Goal: Information Seeking & Learning: Learn about a topic

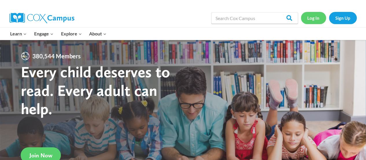
click at [316, 18] on link "Log In" at bounding box center [313, 18] width 25 height 12
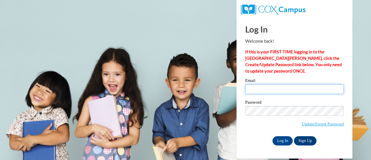
click at [313, 90] on input "Email" at bounding box center [294, 89] width 98 height 10
type input "rabek03@gmail.com"
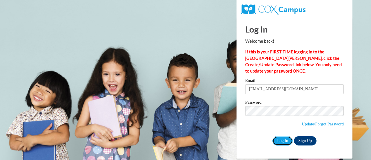
drag, startPoint x: 279, startPoint y: 139, endPoint x: 294, endPoint y: 105, distance: 37.7
click at [294, 105] on div "Email rabek03@gmail.com Password Update/Forgot Password Log In Sign Up OR" at bounding box center [294, 111] width 98 height 67
click at [287, 141] on input "Log In" at bounding box center [282, 140] width 20 height 9
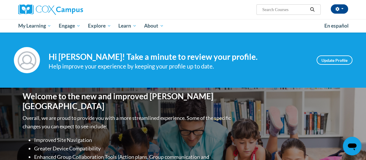
click at [296, 8] on input "Search..." at bounding box center [285, 9] width 46 height 7
type input "data"
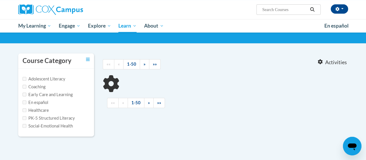
scroll to position [38, 0]
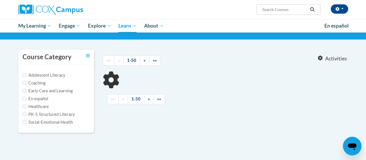
type input "data"
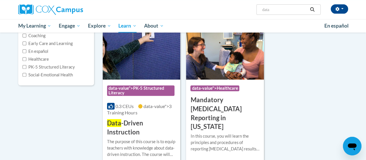
scroll to position [88, 0]
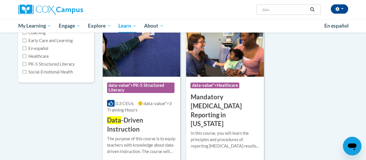
click at [116, 121] on span "Data" at bounding box center [114, 120] width 14 height 8
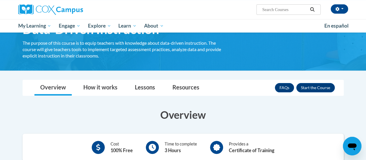
scroll to position [36, 0]
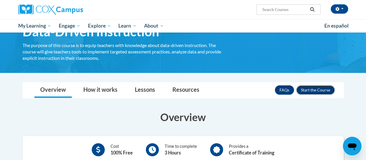
click at [313, 93] on button "Enroll" at bounding box center [316, 89] width 39 height 9
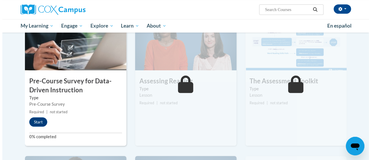
scroll to position [144, 0]
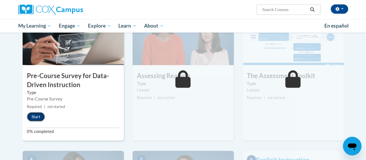
click at [30, 118] on button "Start" at bounding box center [36, 116] width 18 height 9
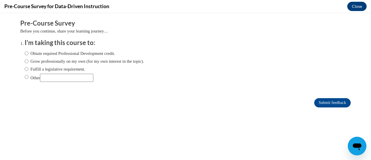
scroll to position [0, 0]
click at [77, 61] on label "Grow professionally on my own (for my own interest in the topic)." at bounding box center [84, 61] width 119 height 6
click at [28, 61] on input "Grow professionally on my own (for my own interest in the topic)." at bounding box center [27, 61] width 4 height 6
radio input "true"
click at [59, 76] on input "Other" at bounding box center [66, 78] width 53 height 8
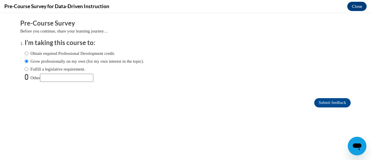
click at [25, 77] on input "Other" at bounding box center [27, 77] width 4 height 6
radio input "true"
click at [326, 103] on input "Submit feedback" at bounding box center [332, 102] width 37 height 9
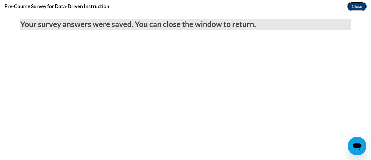
click at [358, 8] on button "Close" at bounding box center [356, 6] width 19 height 9
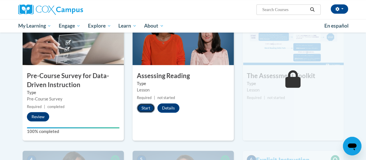
click at [149, 110] on button "Start" at bounding box center [146, 107] width 18 height 9
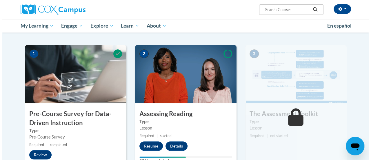
scroll to position [109, 0]
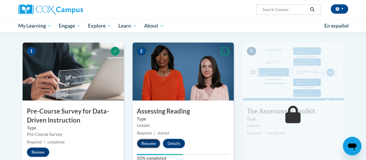
click at [151, 141] on button "Resume" at bounding box center [148, 142] width 23 height 9
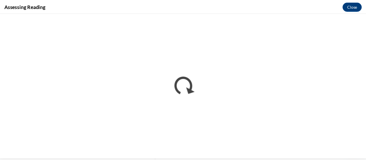
scroll to position [0, 0]
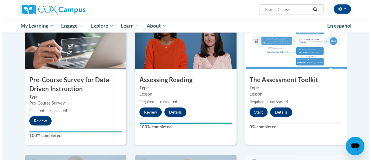
scroll to position [137, 0]
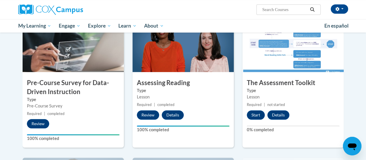
click at [257, 114] on button "Start" at bounding box center [256, 114] width 18 height 9
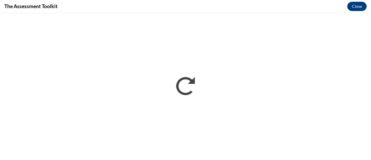
scroll to position [0, 0]
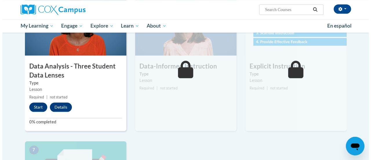
scroll to position [296, 0]
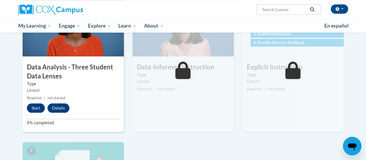
drag, startPoint x: 30, startPoint y: 108, endPoint x: 63, endPoint y: 128, distance: 38.8
click at [63, 128] on div "4 Data Analysis - Three Student Data Lenses Type Lesson Required | not started …" at bounding box center [73, 64] width 101 height 133
click at [40, 111] on button "Start" at bounding box center [36, 107] width 18 height 9
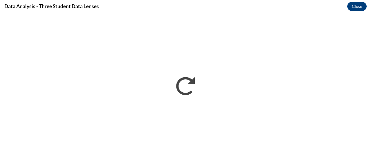
scroll to position [0, 0]
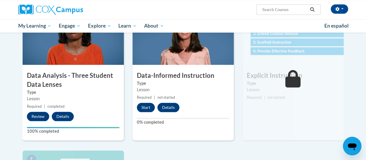
scroll to position [381, 0]
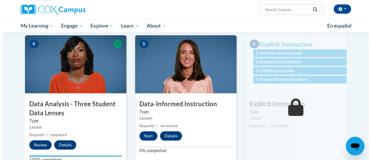
scroll to position [273, 0]
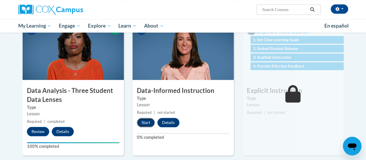
click at [149, 122] on button "Start" at bounding box center [146, 122] width 18 height 9
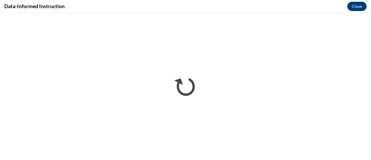
scroll to position [0, 0]
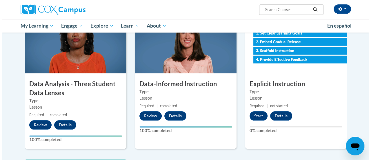
scroll to position [280, 0]
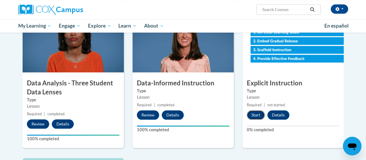
click at [253, 119] on button "Start" at bounding box center [256, 114] width 18 height 9
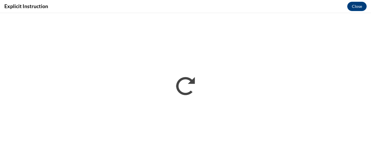
scroll to position [0, 0]
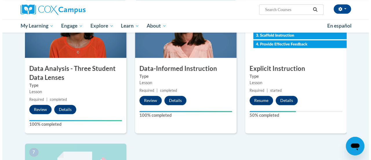
scroll to position [298, 0]
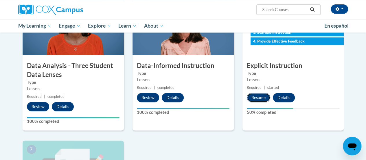
click at [253, 98] on button "Resume" at bounding box center [258, 97] width 23 height 9
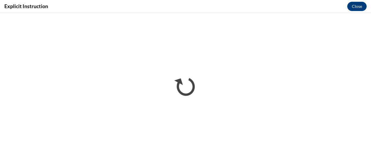
scroll to position [0, 0]
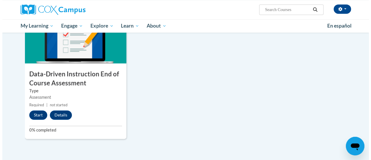
scroll to position [434, 0]
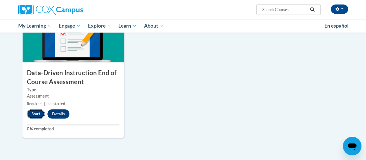
click at [34, 113] on button "Start" at bounding box center [36, 113] width 18 height 9
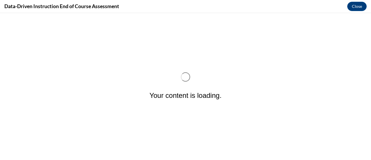
scroll to position [0, 0]
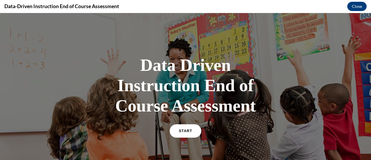
click at [192, 129] on link "START" at bounding box center [185, 130] width 32 height 13
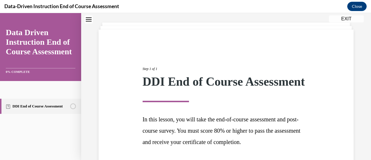
scroll to position [85, 0]
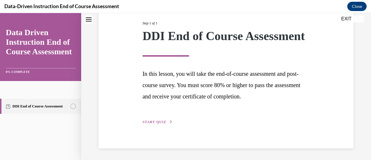
click at [159, 120] on button "START QUIZ" at bounding box center [158, 121] width 30 height 5
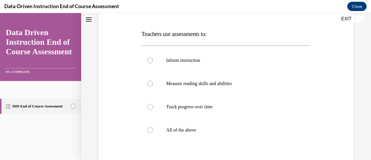
scroll to position [91, 0]
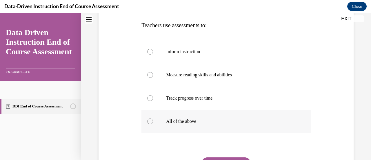
click at [187, 125] on label "All of the above" at bounding box center [225, 121] width 169 height 23
click at [153, 124] on input "All of the above" at bounding box center [150, 121] width 6 height 6
radio input "true"
click at [208, 158] on button "SUBMIT" at bounding box center [225, 163] width 49 height 12
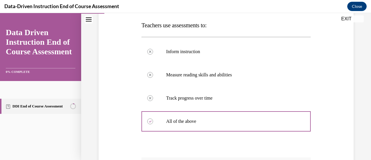
scroll to position [194, 0]
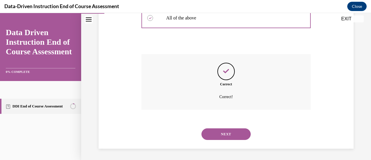
click at [217, 134] on button "NEXT" at bounding box center [225, 134] width 49 height 12
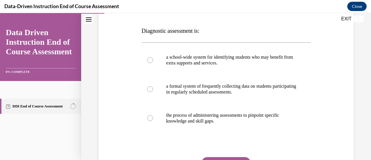
scroll to position [89, 0]
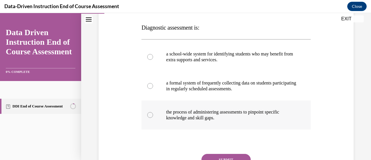
click at [253, 117] on p "the process of administering assessments to pinpoint specific knowledge and ski…" at bounding box center [231, 115] width 130 height 12
click at [153, 117] on input "the process of administering assessments to pinpoint specific knowledge and ski…" at bounding box center [150, 115] width 6 height 6
radio input "true"
click at [233, 159] on button "SUBMIT" at bounding box center [225, 160] width 49 height 12
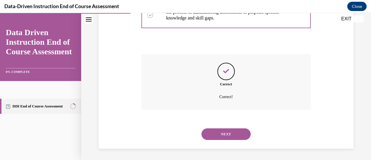
click at [232, 134] on button "NEXT" at bounding box center [225, 134] width 49 height 12
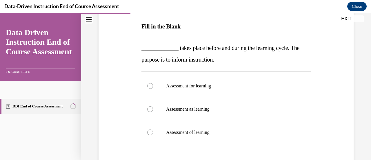
scroll to position [90, 0]
click at [193, 85] on p "Assessment for learning" at bounding box center [231, 86] width 130 height 6
click at [153, 85] on input "Assessment for learning" at bounding box center [150, 86] width 6 height 6
radio input "true"
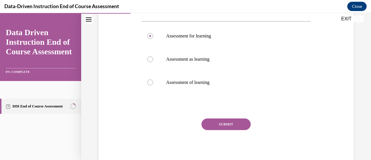
click at [231, 123] on button "SUBMIT" at bounding box center [225, 124] width 49 height 12
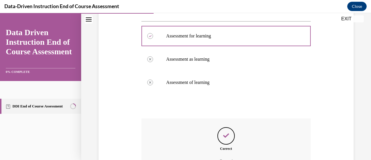
scroll to position [204, 0]
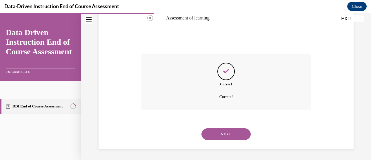
click at [222, 135] on button "NEXT" at bounding box center [225, 134] width 49 height 12
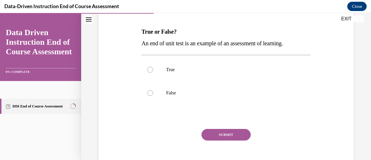
scroll to position [95, 0]
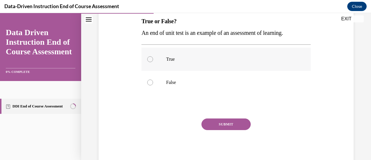
click at [148, 58] on div at bounding box center [150, 59] width 6 height 6
click at [148, 58] on input "True" at bounding box center [150, 59] width 6 height 6
radio input "true"
click at [216, 124] on button "SUBMIT" at bounding box center [225, 124] width 49 height 12
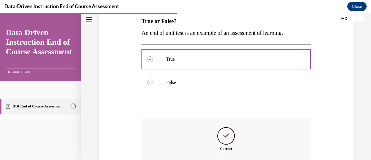
scroll to position [159, 0]
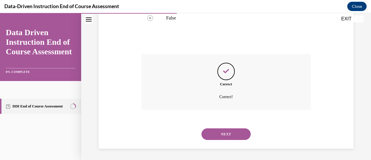
click at [221, 136] on button "NEXT" at bounding box center [225, 134] width 49 height 12
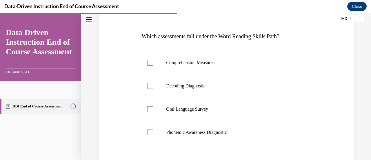
scroll to position [79, 0]
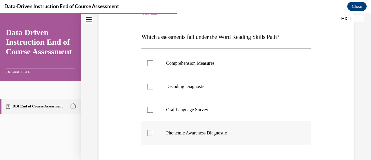
click at [231, 132] on p "Phonemic Awareness Diagnostic" at bounding box center [231, 133] width 130 height 6
click at [153, 132] on input "Phonemic Awareness Diagnostic" at bounding box center [150, 133] width 6 height 6
checkbox input "true"
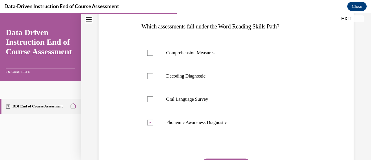
scroll to position [91, 0]
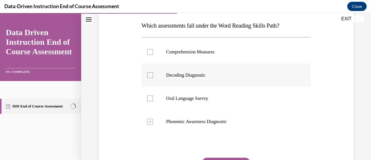
click at [215, 68] on label "Decoding Diagnostic" at bounding box center [225, 74] width 169 height 23
click at [153, 72] on input "Decoding Diagnostic" at bounding box center [150, 75] width 6 height 6
click at [215, 68] on label "Decoding Diagnostic" at bounding box center [225, 74] width 169 height 23
click at [153, 72] on input "Decoding Diagnostic" at bounding box center [150, 75] width 6 height 6
click at [149, 76] on div at bounding box center [150, 75] width 6 height 6
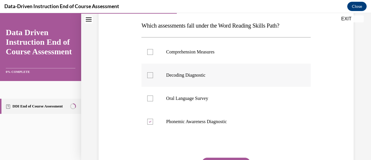
click at [149, 76] on input "Decoding Diagnostic" at bounding box center [150, 75] width 6 height 6
checkbox input "true"
click at [151, 123] on div at bounding box center [150, 121] width 6 height 6
click at [151, 123] on input "Phonemic Awareness Diagnostic" at bounding box center [150, 121] width 6 height 6
checkbox input "false"
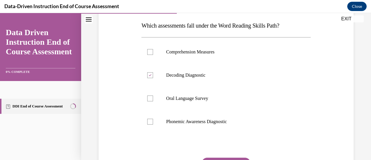
click at [219, 158] on button "SUBMIT" at bounding box center [225, 163] width 49 height 12
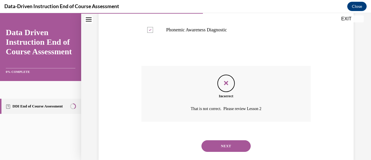
scroll to position [194, 0]
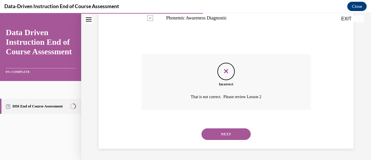
click at [225, 131] on button "NEXT" at bounding box center [225, 134] width 49 height 12
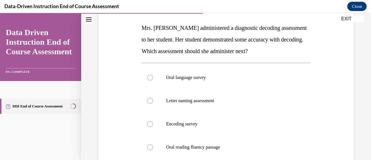
scroll to position [93, 0]
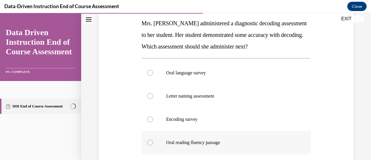
click at [183, 142] on p "Oral reading fluency passage" at bounding box center [231, 142] width 130 height 6
click at [153, 142] on input "Oral reading fluency passage" at bounding box center [150, 142] width 6 height 6
radio input "true"
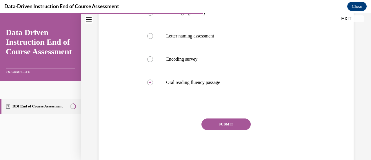
click at [218, 119] on button "SUBMIT" at bounding box center [225, 124] width 49 height 12
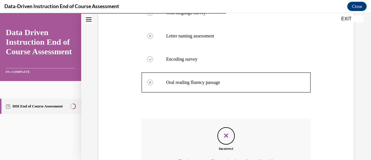
scroll to position [217, 0]
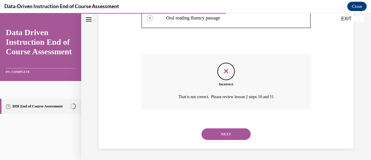
click at [219, 134] on button "NEXT" at bounding box center [225, 134] width 49 height 12
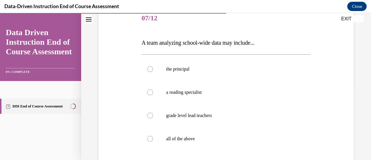
scroll to position [96, 0]
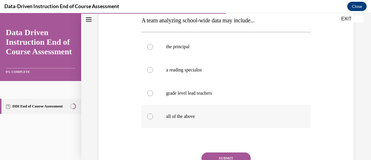
click at [174, 112] on label "all of the above" at bounding box center [225, 116] width 169 height 23
click at [153, 113] on input "all of the above" at bounding box center [150, 116] width 6 height 6
radio input "true"
click at [215, 155] on button "SUBMIT" at bounding box center [225, 158] width 49 height 12
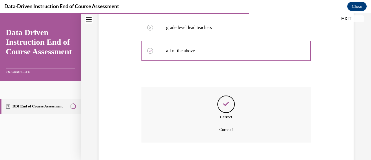
scroll to position [180, 0]
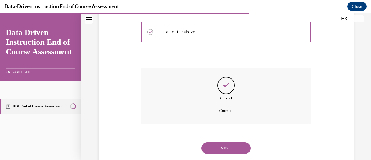
click at [236, 149] on button "NEXT" at bounding box center [225, 148] width 49 height 12
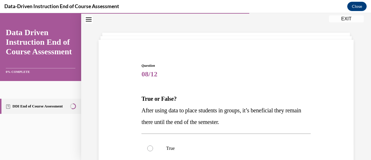
scroll to position [107, 0]
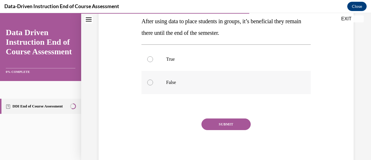
click at [149, 84] on div at bounding box center [150, 82] width 6 height 6
click at [149, 84] on input "False" at bounding box center [150, 82] width 6 height 6
radio input "true"
click at [219, 123] on button "SUBMIT" at bounding box center [225, 124] width 49 height 12
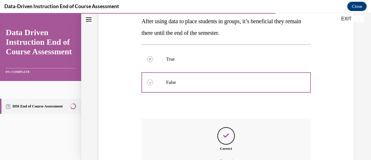
scroll to position [171, 0]
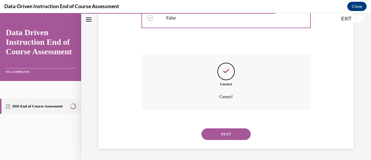
click at [237, 134] on button "NEXT" at bounding box center [225, 134] width 49 height 12
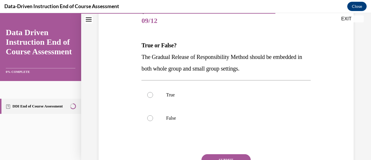
scroll to position [107, 0]
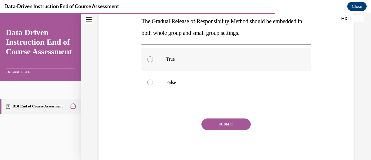
click at [172, 60] on p "True" at bounding box center [231, 59] width 130 height 6
click at [153, 60] on input "True" at bounding box center [150, 59] width 6 height 6
radio input "true"
click at [209, 125] on button "SUBMIT" at bounding box center [225, 124] width 49 height 12
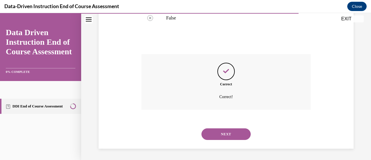
click at [235, 131] on button "NEXT" at bounding box center [225, 134] width 49 height 12
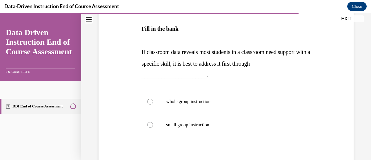
scroll to position [98, 0]
click at [197, 103] on p "whole group instruction" at bounding box center [231, 101] width 130 height 6
click at [153, 103] on input "whole group instruction" at bounding box center [150, 101] width 6 height 6
radio input "true"
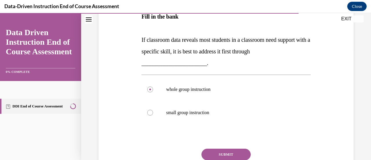
click at [213, 153] on button "SUBMIT" at bounding box center [225, 154] width 49 height 12
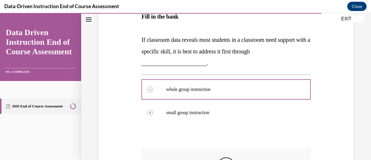
scroll to position [204, 0]
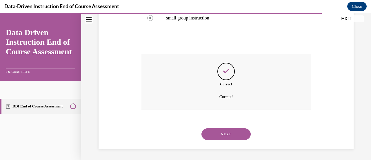
click at [233, 132] on button "NEXT" at bounding box center [225, 134] width 49 height 12
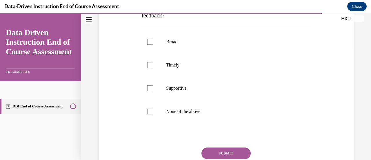
scroll to position [114, 0]
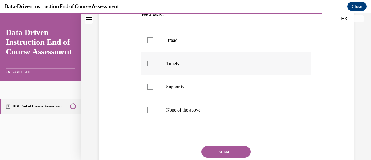
click at [167, 61] on p "Timely" at bounding box center [231, 64] width 130 height 6
click at [153, 61] on input "Timely" at bounding box center [150, 64] width 6 height 6
checkbox input "true"
click at [235, 85] on p "Supportive" at bounding box center [231, 87] width 130 height 6
click at [153, 85] on input "Supportive" at bounding box center [150, 87] width 6 height 6
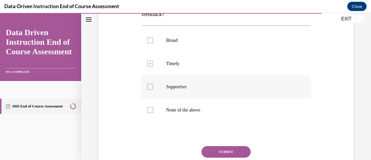
checkbox input "true"
click at [225, 154] on button "SUBMIT" at bounding box center [225, 152] width 49 height 12
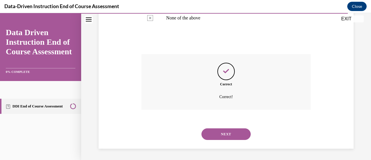
click at [229, 137] on button "NEXT" at bounding box center [225, 134] width 49 height 12
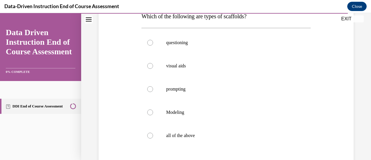
scroll to position [101, 0]
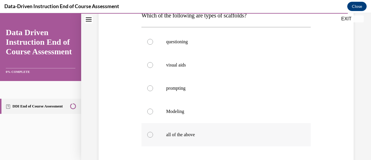
click at [255, 139] on label "all of the above" at bounding box center [225, 134] width 169 height 23
click at [153, 137] on input "all of the above" at bounding box center [150, 135] width 6 height 6
radio input "true"
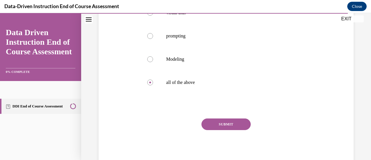
click at [233, 123] on button "SUBMIT" at bounding box center [225, 124] width 49 height 12
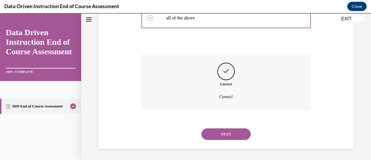
click at [235, 132] on button "NEXT" at bounding box center [225, 134] width 49 height 12
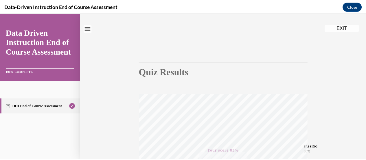
scroll to position [0, 0]
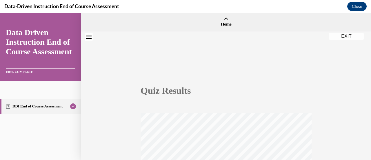
click at [350, 35] on button "EXIT" at bounding box center [346, 36] width 35 height 7
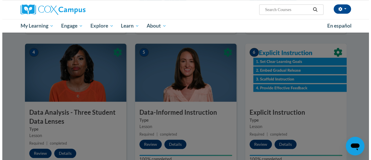
scroll to position [117, 0]
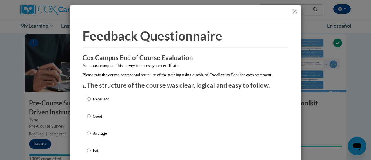
click at [125, 107] on div "Excellent Good Average Fair Poor" at bounding box center [185, 140] width 197 height 94
click at [87, 102] on input "Excellent" at bounding box center [89, 99] width 4 height 6
radio input "true"
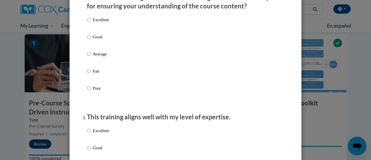
scroll to position [202, 0]
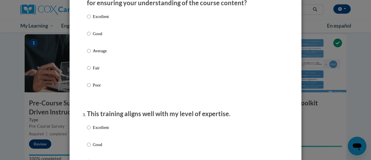
click at [104, 20] on p "Excellent" at bounding box center [101, 16] width 16 height 6
click at [91, 20] on input "Excellent" at bounding box center [89, 16] width 4 height 6
radio input "true"
click at [99, 130] on p "Excellent" at bounding box center [101, 127] width 16 height 6
click at [91, 130] on input "Excellent" at bounding box center [89, 127] width 4 height 6
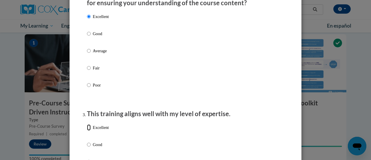
radio input "true"
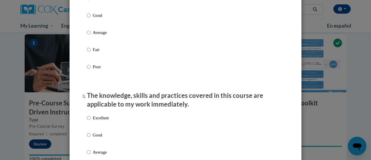
scroll to position [455, 0]
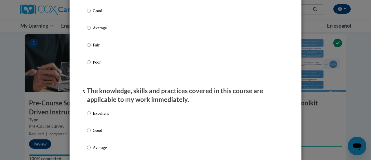
radio input "true"
click at [94, 116] on p "Excellent" at bounding box center [101, 113] width 16 height 6
click at [91, 116] on input "Excellent" at bounding box center [89, 113] width 4 height 6
radio input "true"
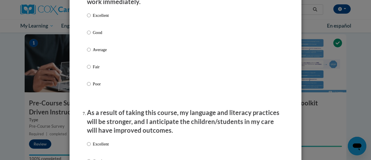
scroll to position [684, 0]
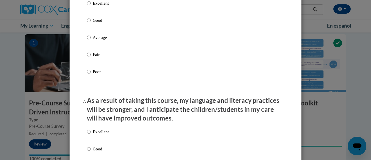
click at [93, 6] on p "Excellent" at bounding box center [101, 3] width 16 height 6
click at [91, 6] on input "Excellent" at bounding box center [89, 3] width 4 height 6
radio input "true"
click at [96, 135] on p "Excellent" at bounding box center [101, 131] width 16 height 6
click at [91, 135] on input "Excellent" at bounding box center [89, 131] width 4 height 6
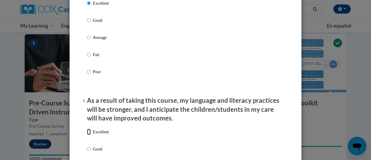
radio input "true"
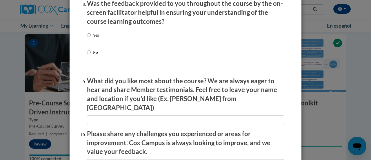
scroll to position [941, 0]
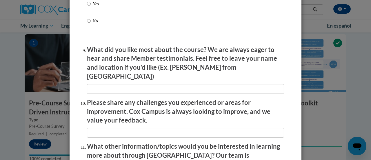
click at [97, 11] on div "Yes No" at bounding box center [185, 19] width 197 height 43
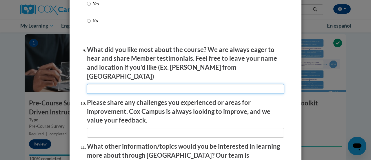
click at [111, 89] on input "textbox" at bounding box center [185, 89] width 197 height 10
type input "Real-life teacher videos"
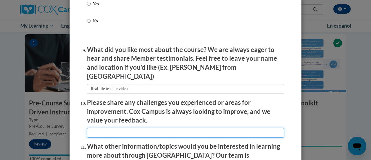
click at [120, 129] on input "textbox" at bounding box center [185, 132] width 197 height 10
type input "N/A"
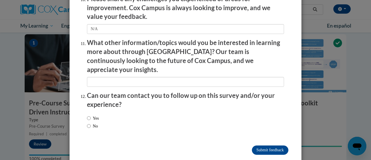
scroll to position [1045, 0]
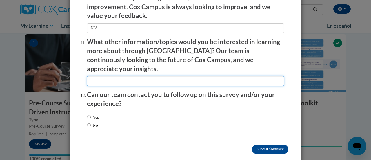
click at [223, 76] on input "textbox" at bounding box center [185, 81] width 197 height 10
type input "N/A"
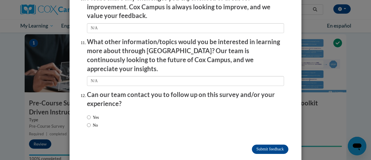
click at [93, 122] on label "No" at bounding box center [92, 125] width 11 height 6
click at [91, 122] on input "No" at bounding box center [89, 125] width 4 height 6
radio input "true"
click at [257, 144] on input "Submit feedback" at bounding box center [270, 148] width 37 height 9
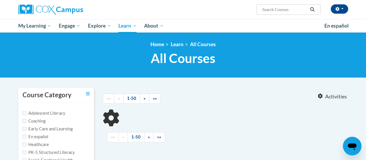
type input "teaching writing"
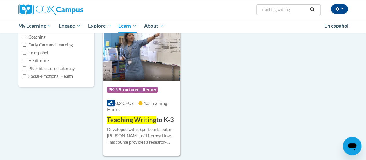
scroll to position [107, 0]
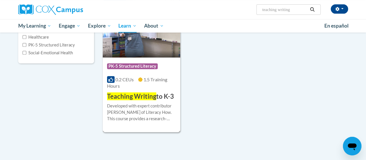
click at [152, 98] on span "Teaching Writing" at bounding box center [131, 96] width 49 height 8
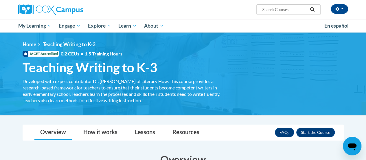
click at [280, 10] on input "Search..." at bounding box center [285, 9] width 46 height 7
type input "[MEDICAL_DATA]"
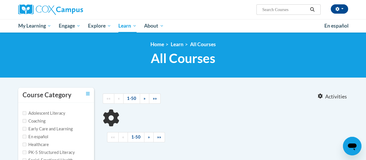
type input "[MEDICAL_DATA]"
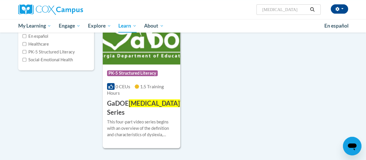
scroll to position [103, 0]
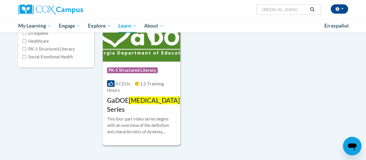
click at [156, 96] on h3 "GaDOE [MEDICAL_DATA] Video Series" at bounding box center [152, 105] width 90 height 18
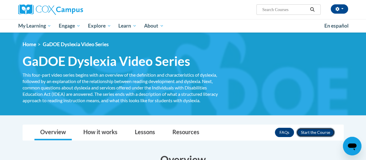
click at [309, 132] on button "Enroll" at bounding box center [316, 131] width 39 height 9
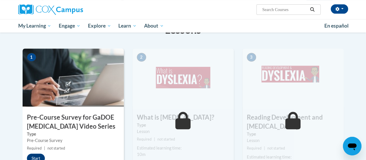
drag, startPoint x: 0, startPoint y: 0, endPoint x: 371, endPoint y: 59, distance: 375.2
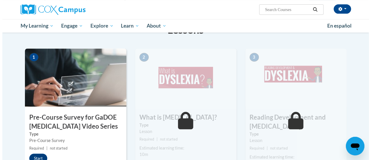
scroll to position [113, 0]
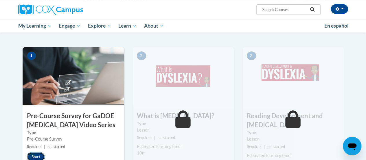
click at [32, 154] on button "Start" at bounding box center [36, 156] width 18 height 9
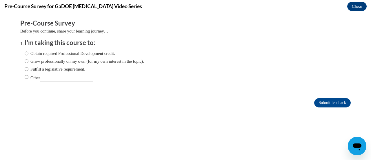
scroll to position [0, 0]
click at [31, 80] on label "Other" at bounding box center [59, 78] width 69 height 8
click at [28, 80] on input "Other" at bounding box center [27, 77] width 4 height 6
radio input "true"
click at [337, 102] on input "Submit feedback" at bounding box center [332, 102] width 37 height 9
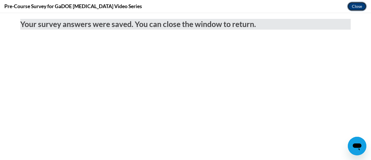
click at [363, 6] on button "Close" at bounding box center [356, 6] width 19 height 9
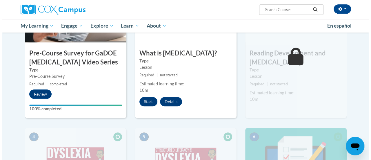
scroll to position [179, 0]
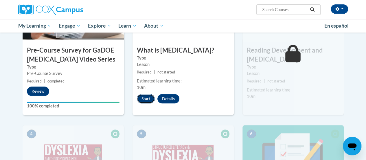
click at [147, 97] on button "Start" at bounding box center [146, 98] width 18 height 9
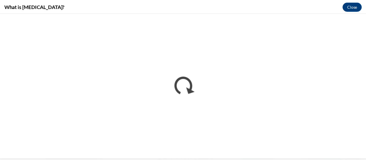
scroll to position [0, 0]
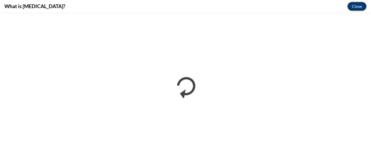
click at [358, 8] on button "Close" at bounding box center [356, 6] width 19 height 9
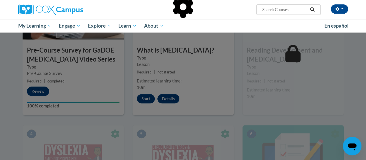
click at [277, 10] on div at bounding box center [184, 36] width 322 height 110
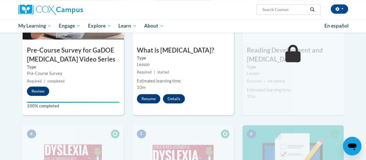
click at [277, 10] on input "Search..." at bounding box center [285, 9] width 46 height 7
type input "teach writing"
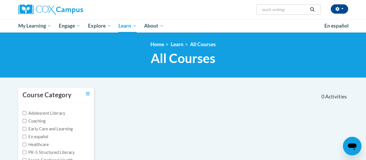
click at [273, 10] on input "teach writing" at bounding box center [285, 9] width 46 height 7
type input "teaching writing"
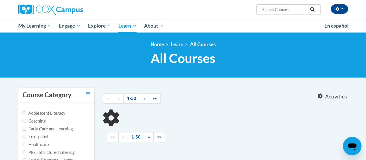
type input "teaching writing"
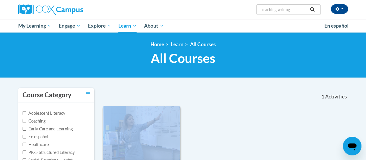
click at [152, 130] on img at bounding box center [142, 134] width 78 height 59
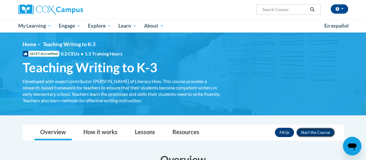
click at [312, 132] on button "Enroll" at bounding box center [316, 131] width 39 height 9
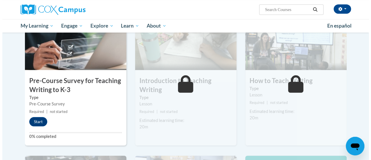
scroll to position [144, 0]
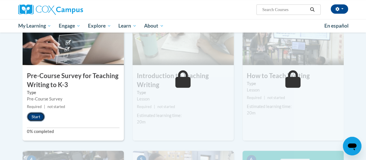
click at [42, 112] on button "Start" at bounding box center [36, 116] width 18 height 9
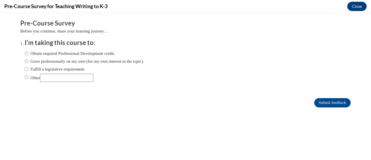
scroll to position [0, 0]
click at [29, 76] on label "Other" at bounding box center [59, 78] width 69 height 8
click at [28, 76] on input "Other" at bounding box center [27, 77] width 4 height 6
radio input "true"
click at [334, 102] on input "Submit feedback" at bounding box center [332, 102] width 37 height 9
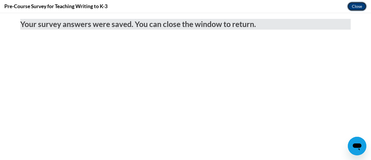
click at [360, 9] on button "Close" at bounding box center [356, 6] width 19 height 9
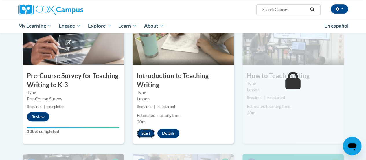
click at [151, 129] on button "Start" at bounding box center [146, 132] width 18 height 9
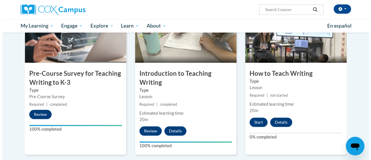
scroll to position [148, 0]
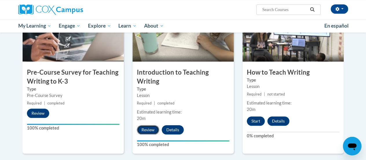
click at [141, 134] on button "Review" at bounding box center [148, 129] width 22 height 9
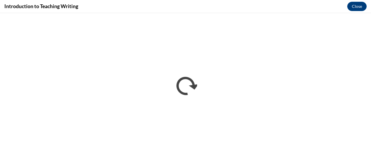
scroll to position [0, 0]
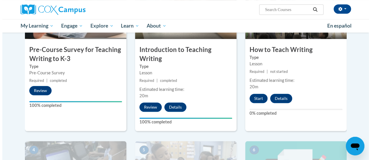
scroll to position [172, 0]
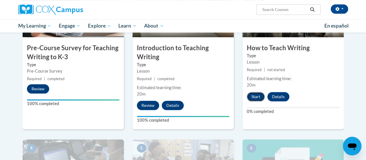
click at [253, 98] on button "Start" at bounding box center [256, 96] width 18 height 9
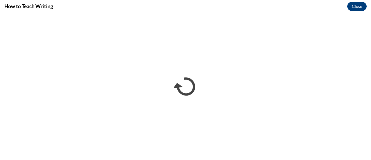
scroll to position [0, 0]
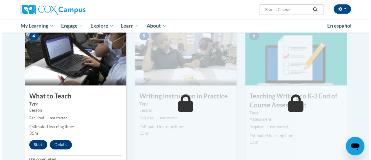
scroll to position [288, 0]
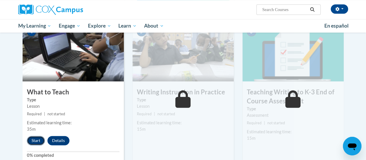
click at [35, 138] on button "Start" at bounding box center [36, 140] width 18 height 9
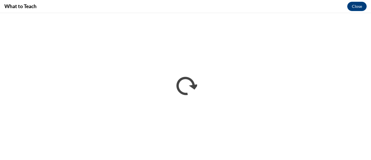
scroll to position [0, 0]
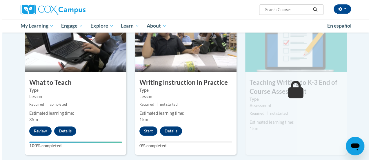
scroll to position [300, 0]
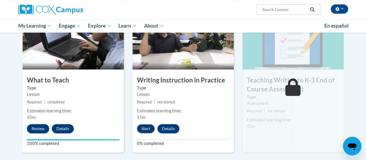
click at [145, 127] on button "Start" at bounding box center [146, 128] width 18 height 9
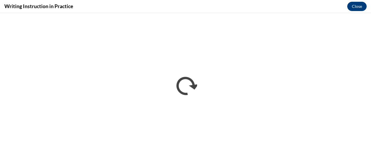
scroll to position [0, 0]
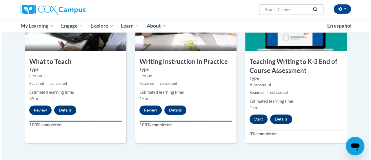
scroll to position [305, 0]
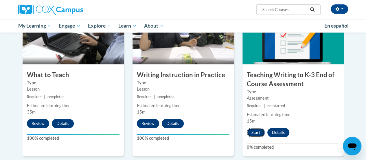
click at [254, 133] on button "Start" at bounding box center [256, 131] width 18 height 9
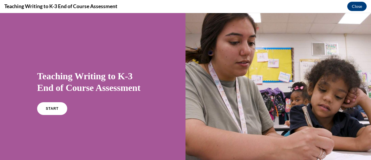
scroll to position [104, 0]
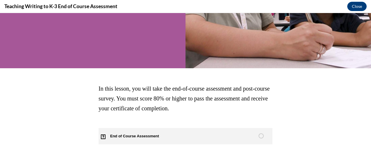
click at [138, 136] on span "End of Course Assessment" at bounding box center [137, 136] width 79 height 16
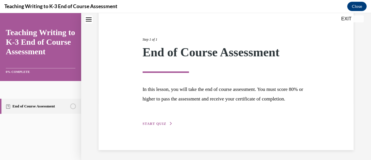
scroll to position [68, 0]
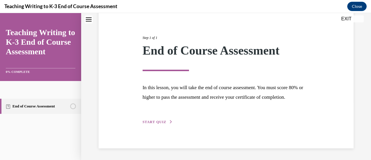
click at [158, 123] on span "START QUIZ" at bounding box center [155, 122] width 24 height 4
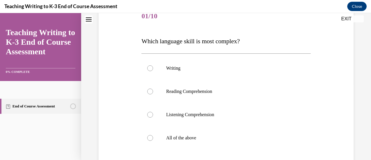
scroll to position [87, 0]
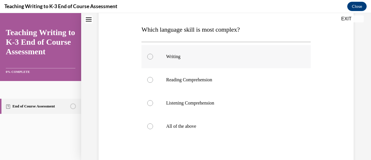
click at [152, 57] on label "Writing" at bounding box center [225, 56] width 169 height 23
click at [152, 57] on input "Writing" at bounding box center [150, 57] width 6 height 6
radio input "true"
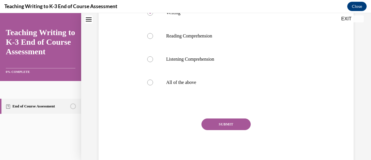
click at [233, 126] on button "SUBMIT" at bounding box center [225, 124] width 49 height 12
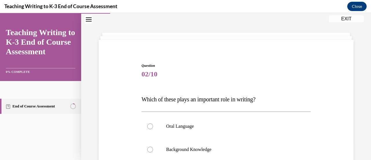
scroll to position [131, 0]
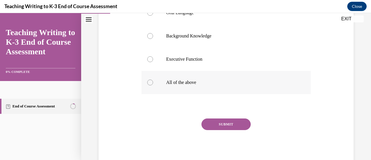
click at [192, 86] on label "All of the above" at bounding box center [225, 82] width 169 height 23
click at [153, 85] on input "All of the above" at bounding box center [150, 82] width 6 height 6
radio input "true"
click at [222, 130] on div "SUBMIT NEXT" at bounding box center [225, 142] width 169 height 48
click at [221, 120] on button "SUBMIT" at bounding box center [225, 124] width 49 height 12
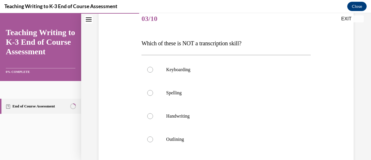
scroll to position [78, 0]
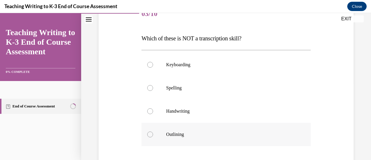
click at [163, 134] on label "Outlining" at bounding box center [225, 134] width 169 height 23
click at [153, 134] on input "Outlining" at bounding box center [150, 134] width 6 height 6
radio input "true"
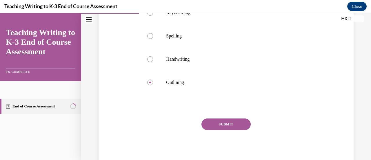
click at [206, 129] on button "SUBMIT" at bounding box center [225, 124] width 49 height 12
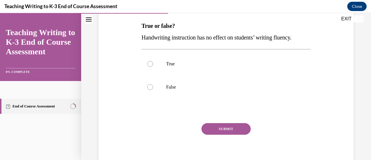
scroll to position [95, 0]
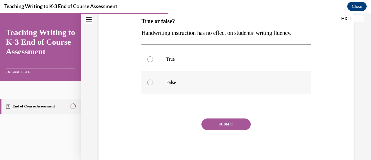
click at [181, 87] on label "False" at bounding box center [225, 82] width 169 height 23
click at [153, 85] on input "False" at bounding box center [150, 82] width 6 height 6
radio input "true"
click at [213, 124] on button "SUBMIT" at bounding box center [225, 124] width 49 height 12
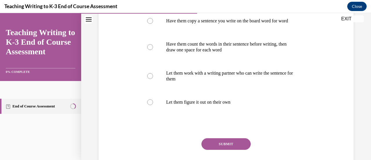
scroll to position [135, 0]
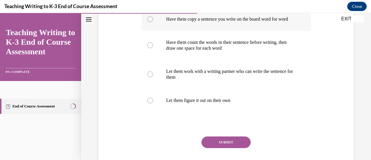
click at [189, 22] on p "Have them copy a sentence you write on the board word for word" at bounding box center [231, 19] width 130 height 6
click at [153, 22] on input "Have them copy a sentence you write on the board word for word" at bounding box center [150, 19] width 6 height 6
radio input "true"
click at [225, 145] on button "SUBMIT" at bounding box center [225, 142] width 49 height 12
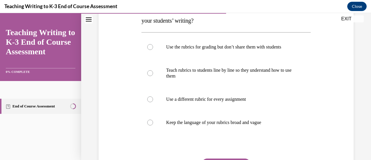
scroll to position [112, 0]
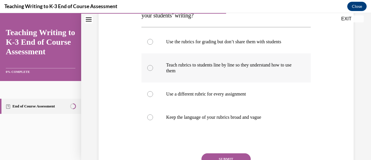
click at [252, 69] on p "Teach rubrics to students line by line so they understand how to use them" at bounding box center [231, 68] width 130 height 12
click at [153, 69] on input "Teach rubrics to students line by line so they understand how to use them" at bounding box center [150, 68] width 6 height 6
radio input "true"
click at [224, 157] on button "SUBMIT" at bounding box center [225, 159] width 49 height 12
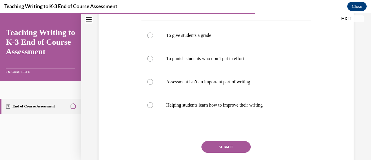
scroll to position [130, 0]
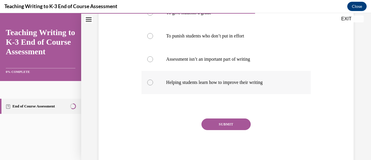
click at [244, 80] on p "Helping students learn how to improve their writing" at bounding box center [231, 82] width 130 height 6
click at [153, 80] on input "Helping students learn how to improve their writing" at bounding box center [150, 82] width 6 height 6
radio input "true"
click at [225, 125] on button "SUBMIT" at bounding box center [225, 124] width 49 height 12
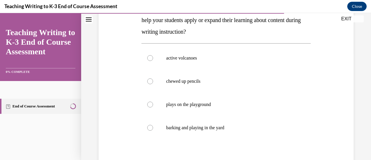
scroll to position [111, 0]
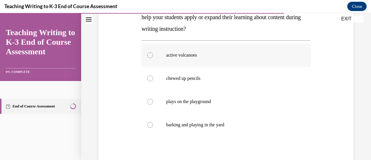
click at [162, 50] on label "active volcanoes" at bounding box center [225, 54] width 169 height 23
click at [153, 52] on input "active volcanoes" at bounding box center [150, 55] width 6 height 6
radio input "true"
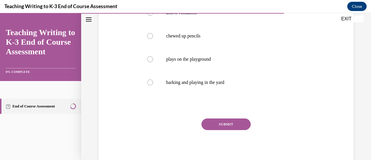
click at [218, 128] on button "SUBMIT" at bounding box center [225, 124] width 49 height 12
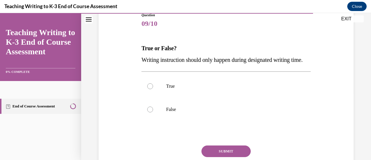
scroll to position [107, 0]
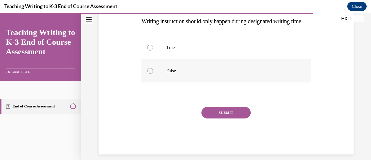
click at [162, 82] on label "False" at bounding box center [225, 70] width 169 height 23
click at [153, 74] on input "False" at bounding box center [150, 71] width 6 height 6
radio input "true"
click at [209, 118] on button "SUBMIT" at bounding box center [225, 113] width 49 height 12
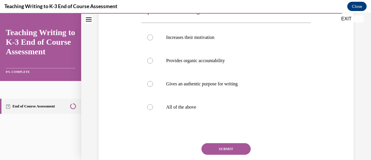
scroll to position [117, 0]
click at [202, 114] on label "All of the above" at bounding box center [225, 106] width 169 height 23
click at [153, 110] on input "All of the above" at bounding box center [150, 107] width 6 height 6
radio input "true"
click at [216, 150] on button "SUBMIT" at bounding box center [225, 149] width 49 height 12
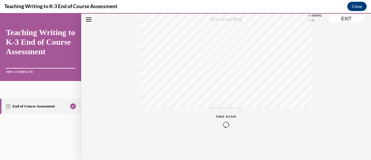
scroll to position [0, 0]
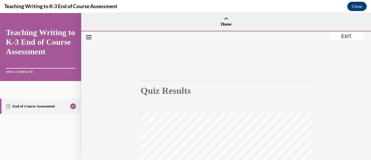
click at [349, 36] on button "EXIT" at bounding box center [346, 36] width 35 height 7
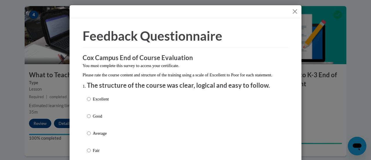
click at [103, 102] on p "Excellent" at bounding box center [101, 99] width 16 height 6
click at [91, 102] on input "Excellent" at bounding box center [89, 99] width 4 height 6
radio input "true"
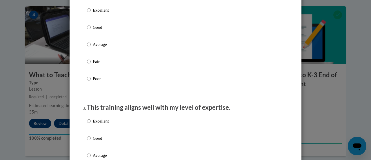
scroll to position [225, 0]
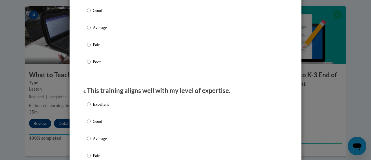
radio input "true"
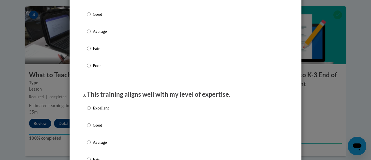
click at [95, 111] on p "Excellent" at bounding box center [101, 108] width 16 height 6
click at [91, 111] on input "Excellent" at bounding box center [89, 108] width 4 height 6
radio input "true"
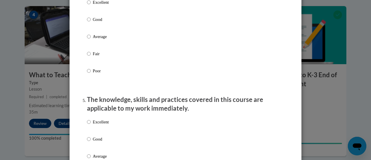
scroll to position [454, 0]
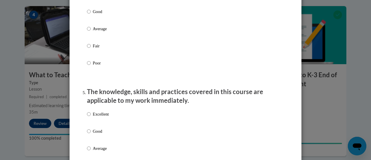
radio input "true"
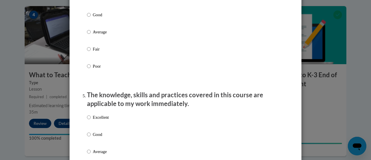
click at [94, 120] on p "Excellent" at bounding box center [101, 117] width 16 height 6
click at [91, 120] on input "Excellent" at bounding box center [89, 117] width 4 height 6
radio input "true"
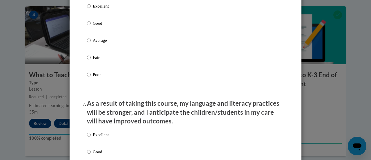
scroll to position [677, 0]
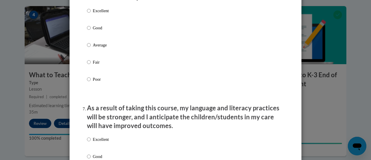
click at [104, 14] on p "Excellent" at bounding box center [101, 11] width 16 height 6
click at [91, 14] on input "Excellent" at bounding box center [89, 11] width 4 height 6
radio input "true"
click at [94, 142] on p "Excellent" at bounding box center [101, 139] width 16 height 6
click at [91, 142] on input "Excellent" at bounding box center [89, 139] width 4 height 6
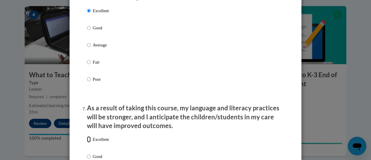
radio input "true"
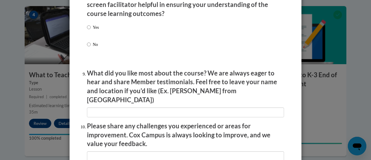
scroll to position [916, 0]
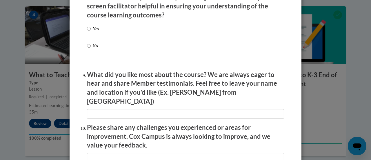
click at [90, 32] on label "Yes" at bounding box center [93, 33] width 12 height 16
click at [90, 32] on input "Yes" at bounding box center [89, 28] width 4 height 6
radio input "true"
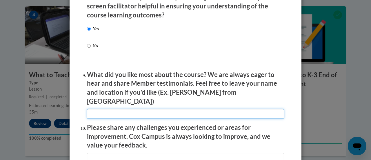
click at [136, 109] on input "textbox" at bounding box center [185, 114] width 197 height 10
type input "Real-life teacher videos"
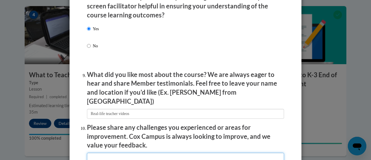
click at [155, 153] on input "textbox" at bounding box center [185, 157] width 197 height 10
type input "N/A"
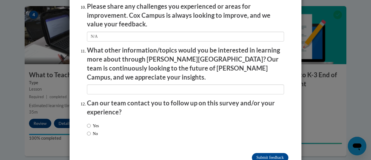
scroll to position [1045, 0]
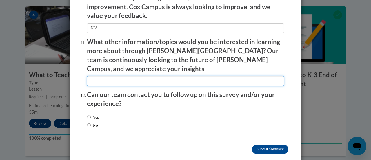
click at [222, 76] on input "textbox" at bounding box center [185, 81] width 197 height 10
type input "N/A"
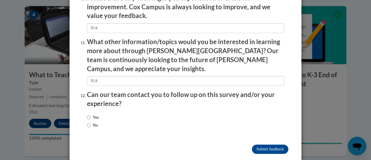
click at [92, 122] on label "No" at bounding box center [92, 125] width 11 height 6
click at [91, 122] on input "No" at bounding box center [89, 125] width 4 height 6
radio input "true"
click at [256, 144] on input "Submit feedback" at bounding box center [270, 148] width 37 height 9
